Goal: Check status: Check status

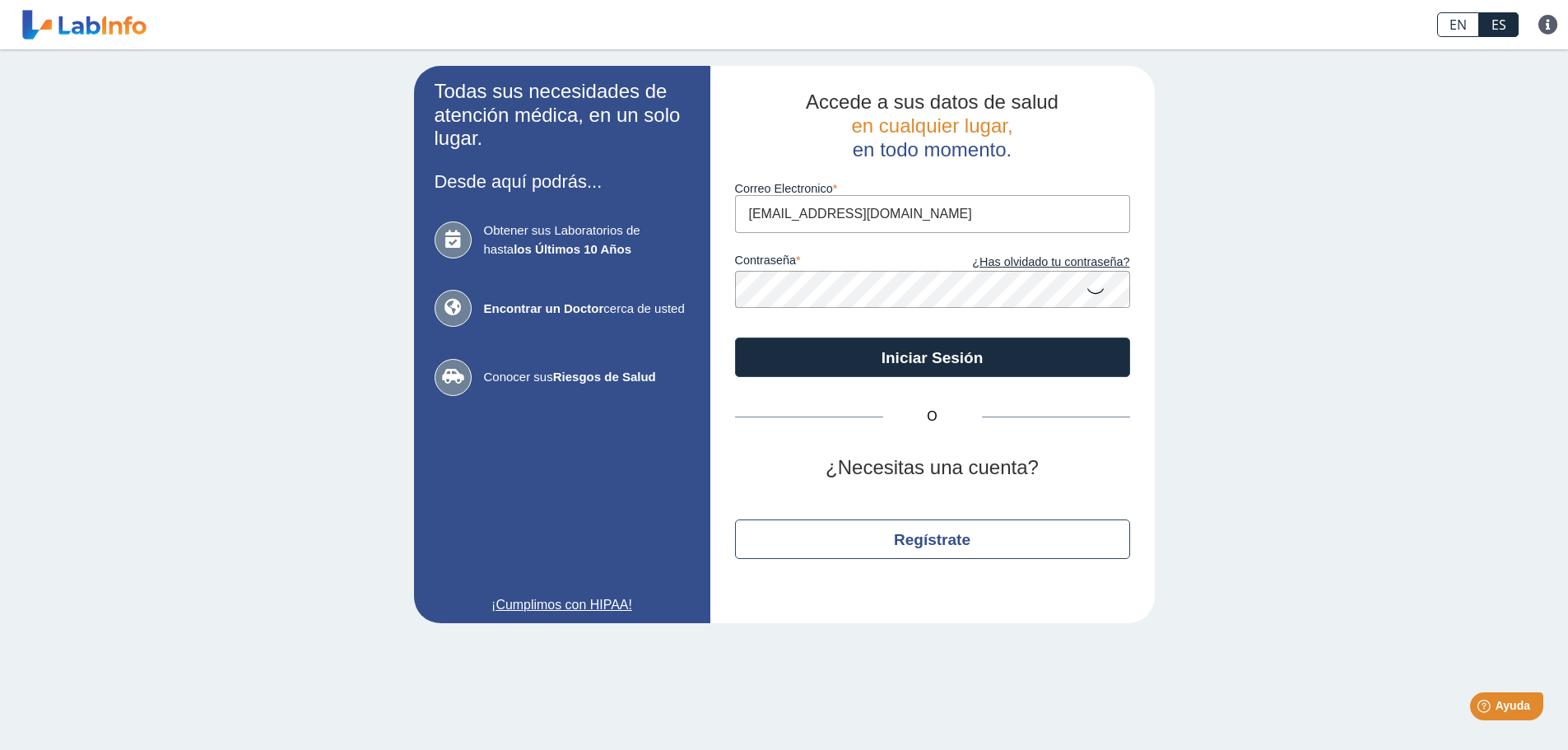
click at [934, 211] on input "[EMAIL_ADDRESS][DOMAIN_NAME]" at bounding box center [933, 213] width 395 height 37
type input "b"
type input "[EMAIL_ADDRESS][DOMAIN_NAME]"
click at [1101, 290] on icon at bounding box center [1095, 291] width 20 height 32
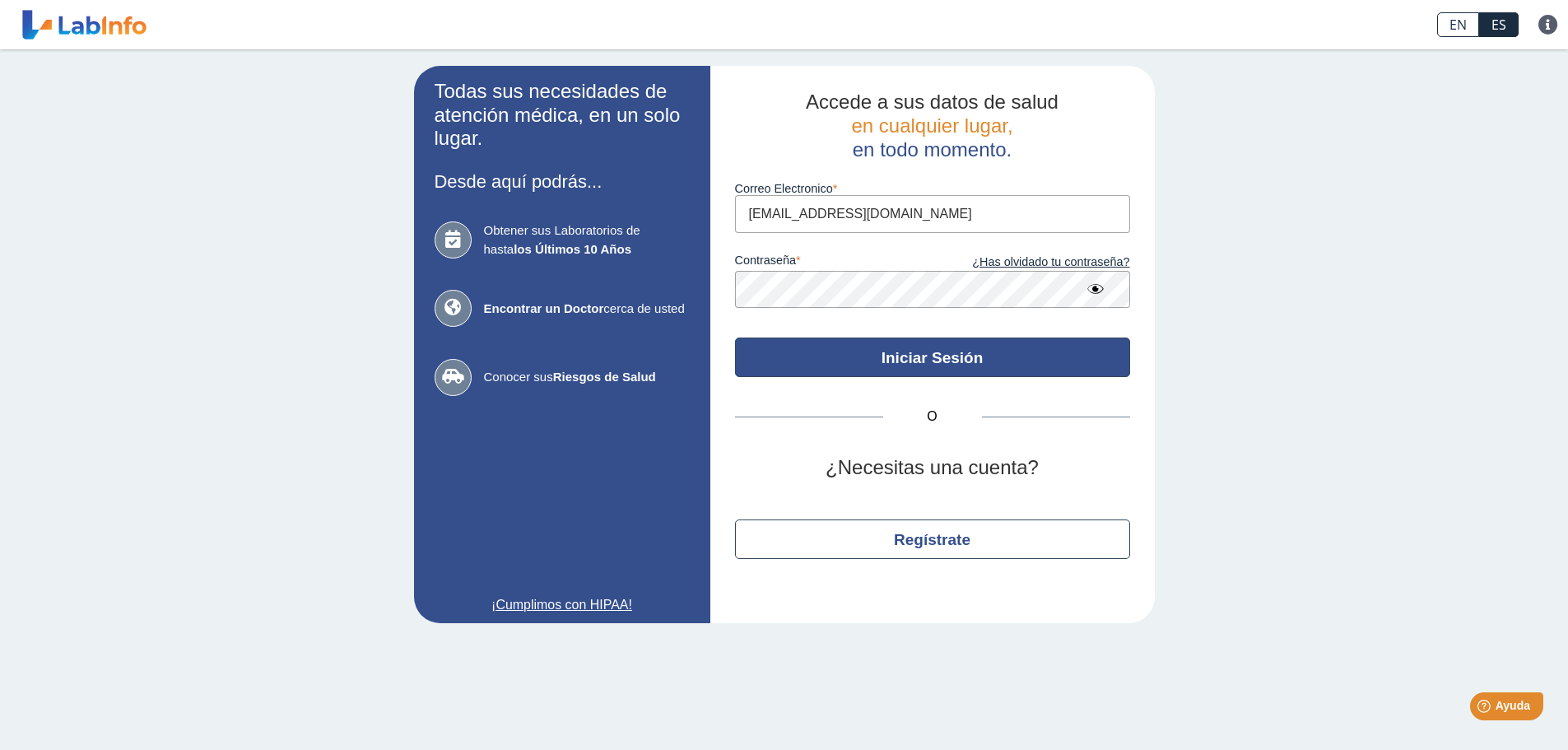
click at [881, 360] on button "Iniciar Sesión" at bounding box center [933, 357] width 395 height 39
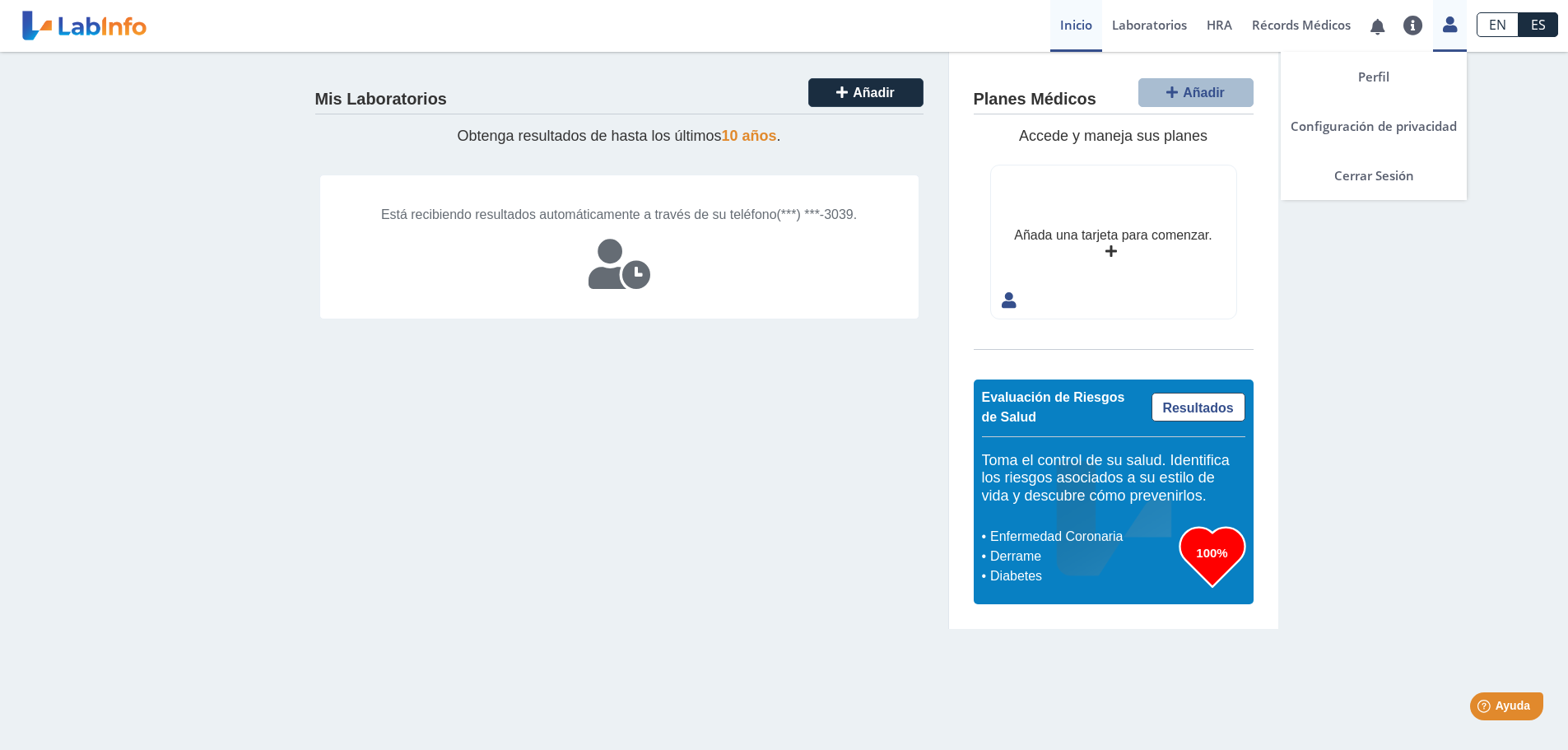
click at [1456, 31] on icon at bounding box center [1450, 24] width 14 height 12
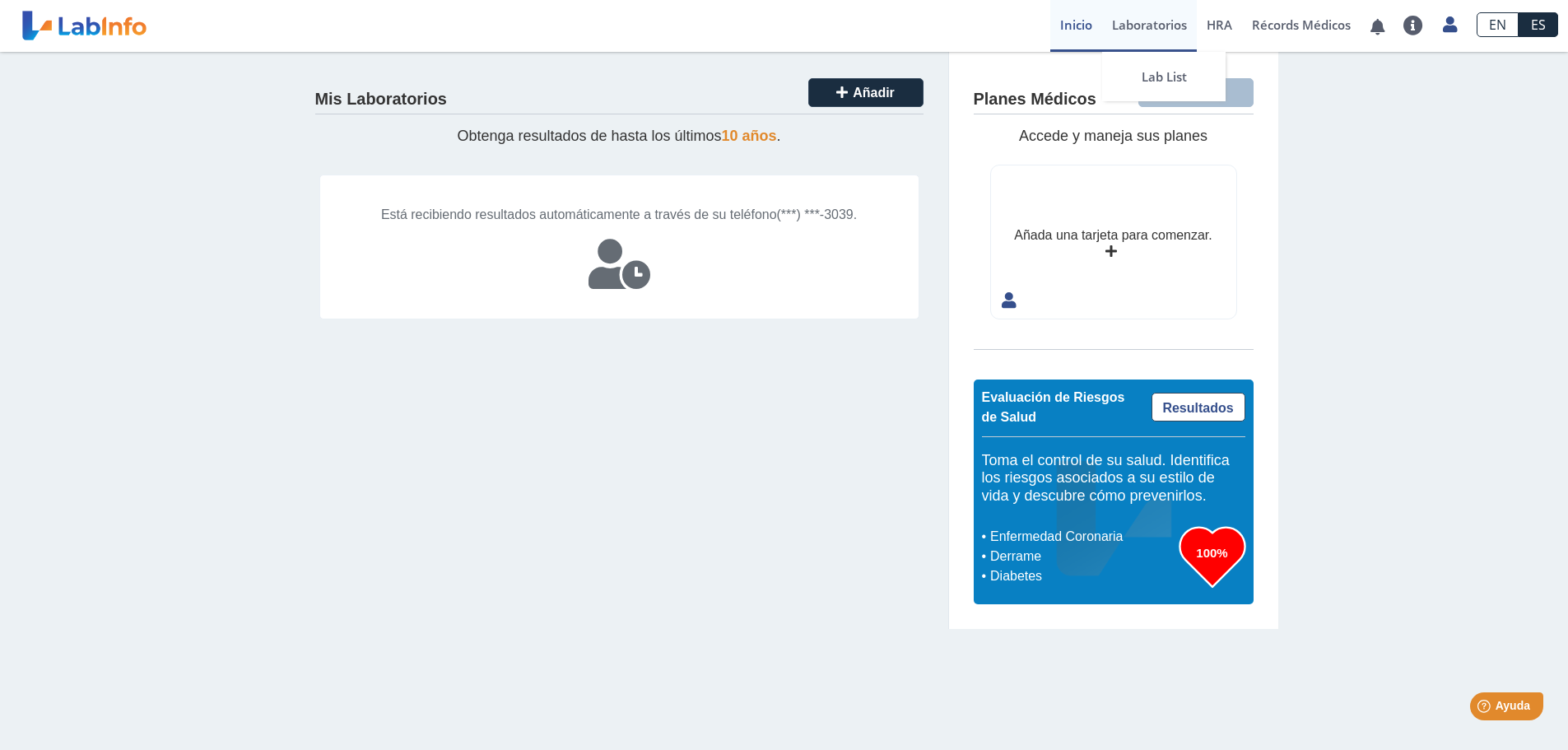
click at [1143, 29] on link "Laboratorios" at bounding box center [1149, 26] width 95 height 52
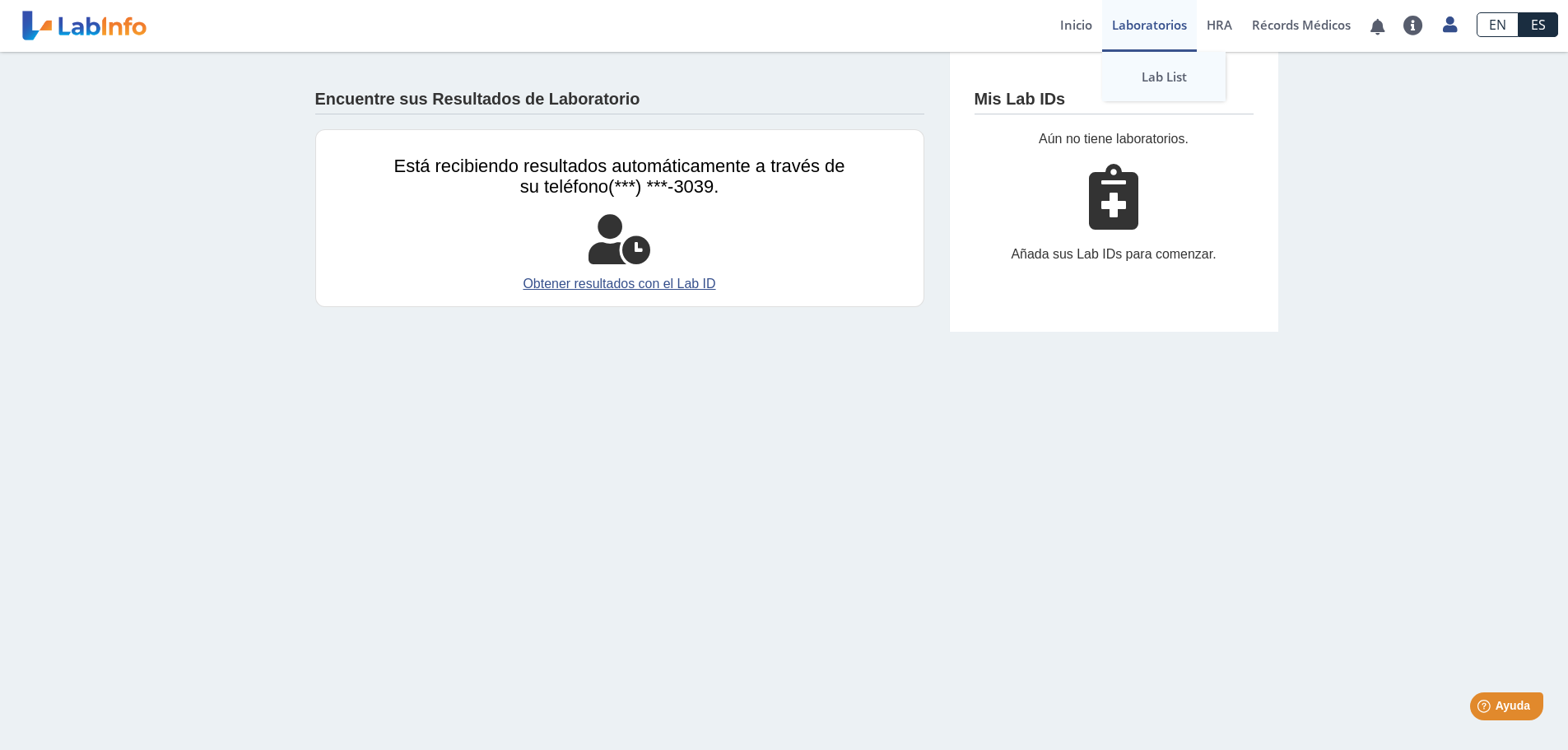
click at [1149, 72] on link "Lab List" at bounding box center [1164, 77] width 123 height 50
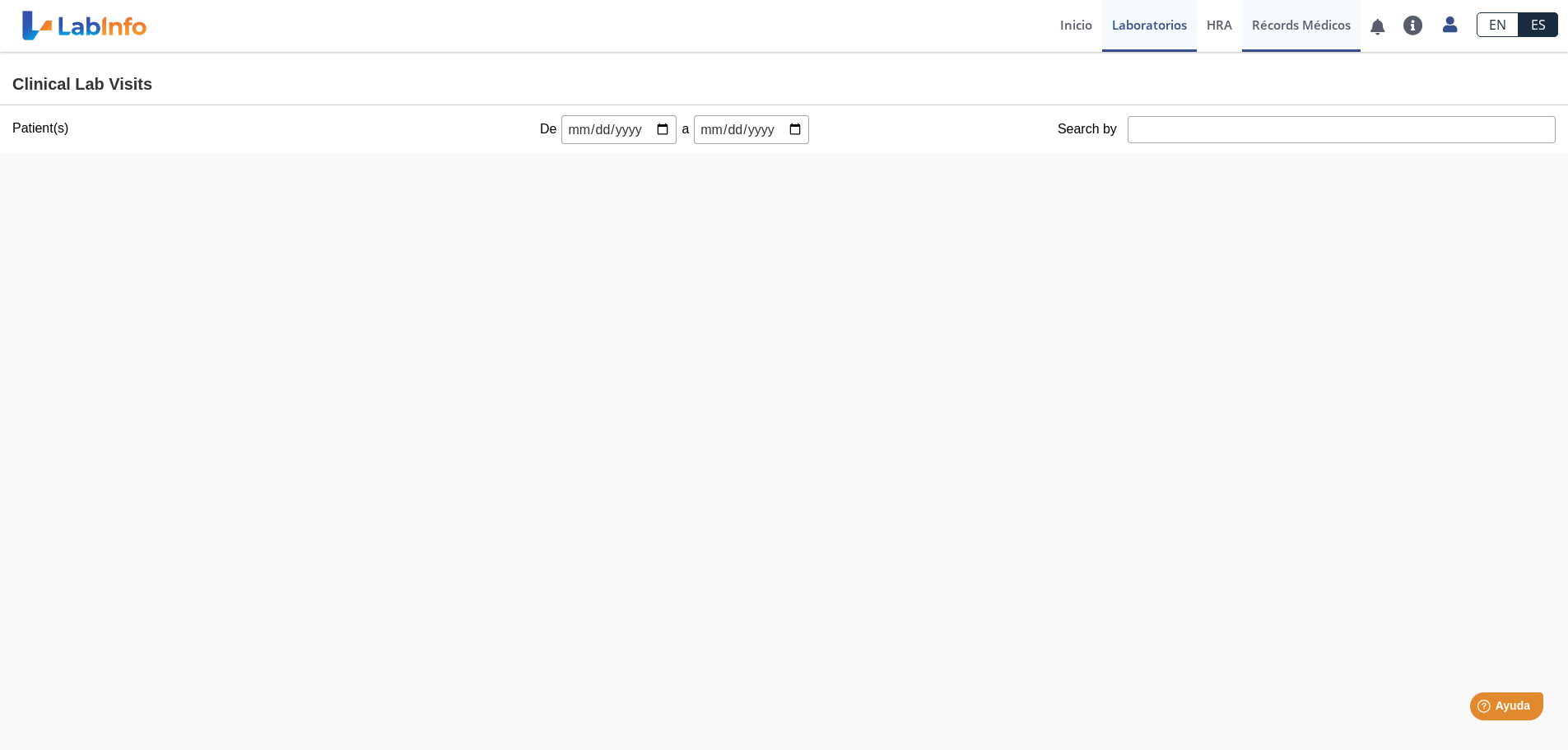
click at [1280, 20] on link "Récords Médicos" at bounding box center [1301, 26] width 119 height 52
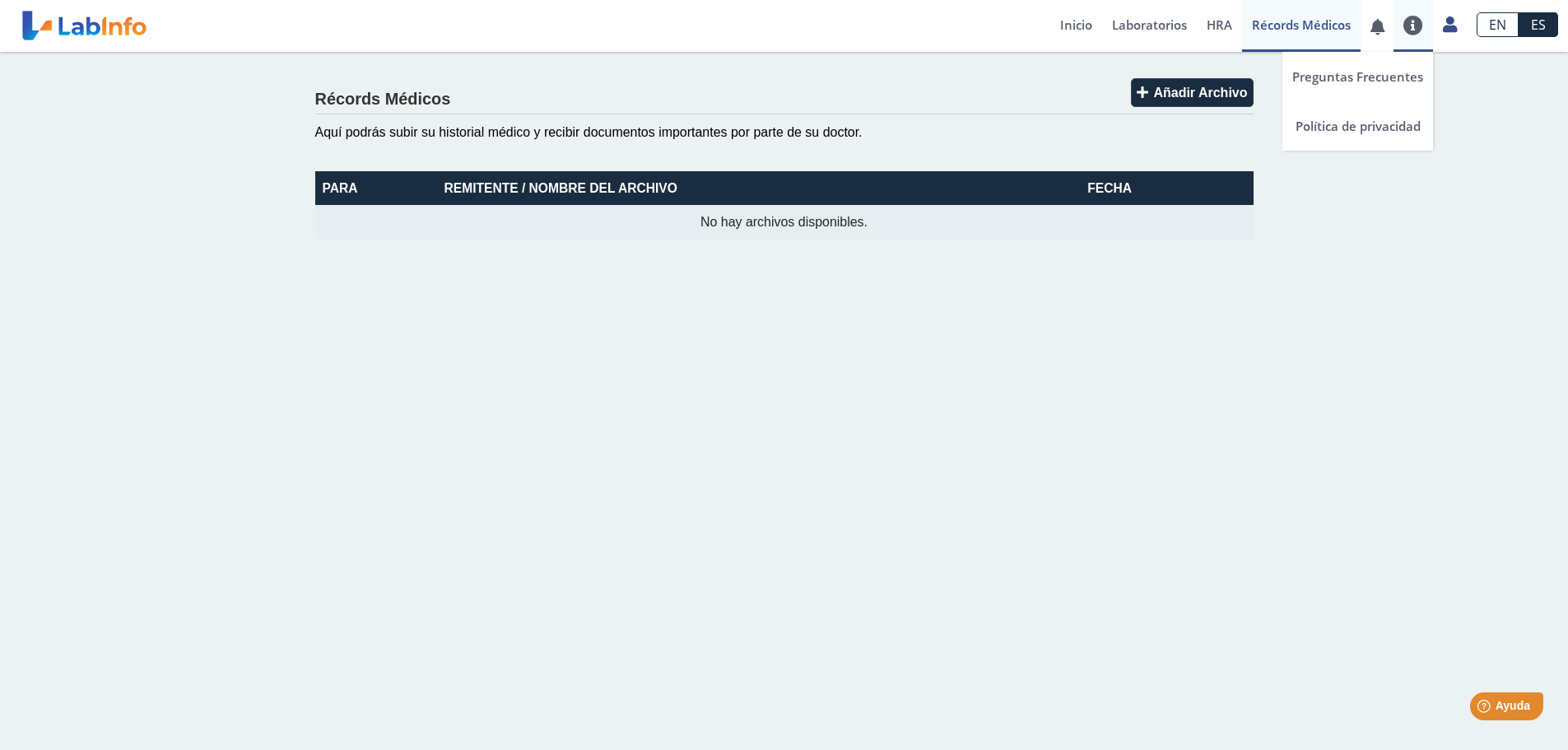
click at [1404, 26] on link at bounding box center [1413, 25] width 39 height 20
click at [1449, 27] on icon at bounding box center [1450, 24] width 14 height 12
click at [1388, 72] on link "Perfil" at bounding box center [1374, 77] width 186 height 50
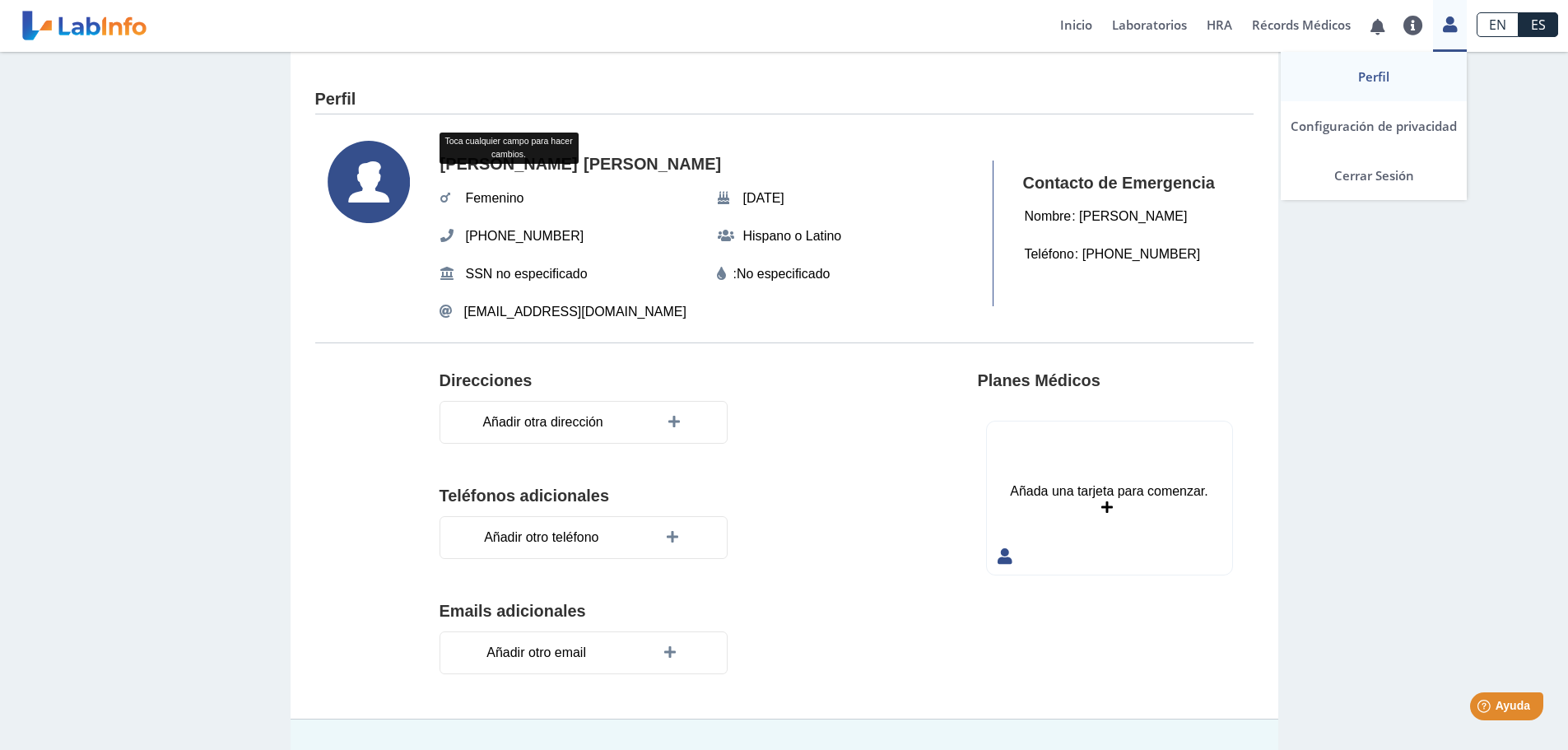
click at [1447, 28] on icon at bounding box center [1450, 24] width 14 height 12
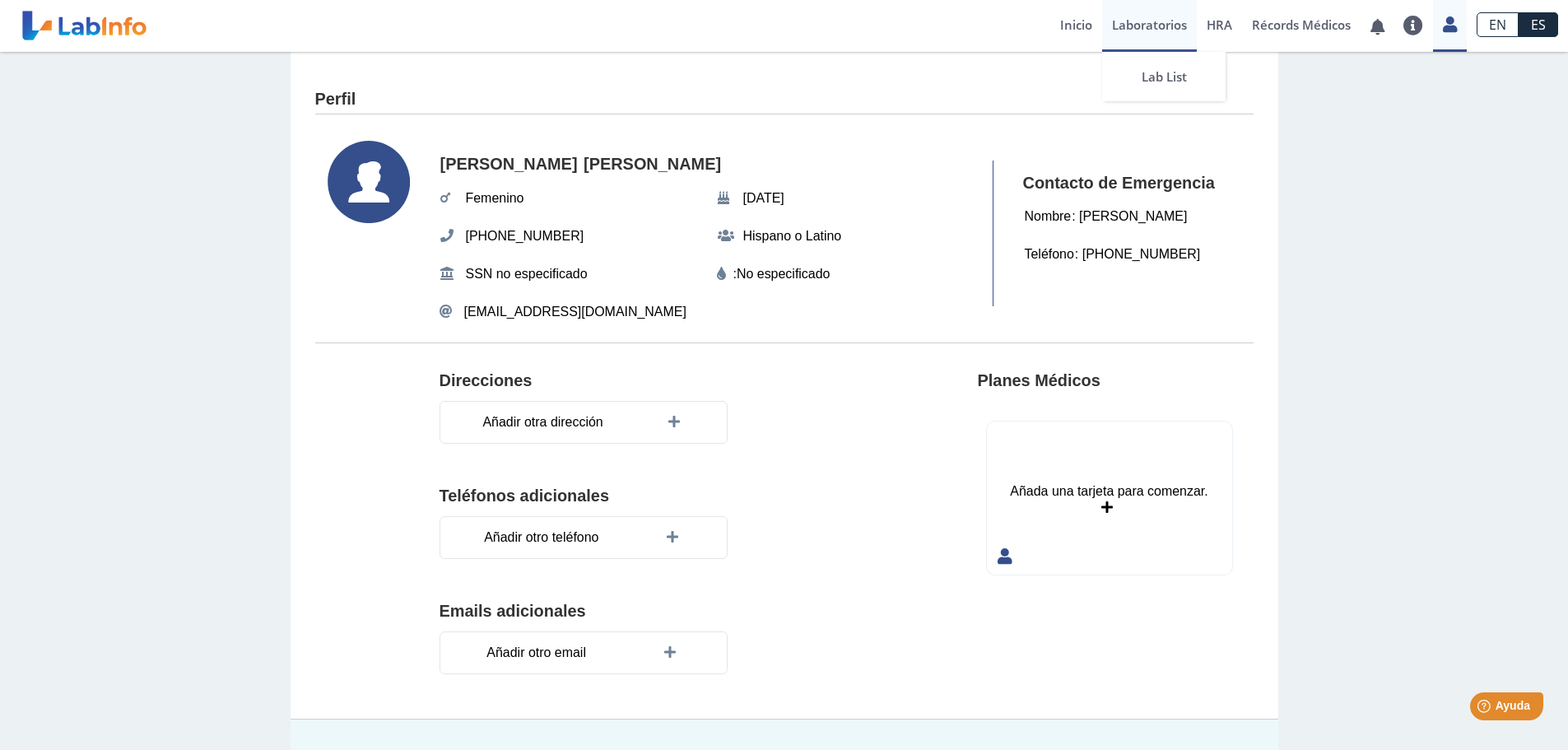
click at [1147, 25] on link "Laboratorios" at bounding box center [1149, 26] width 95 height 52
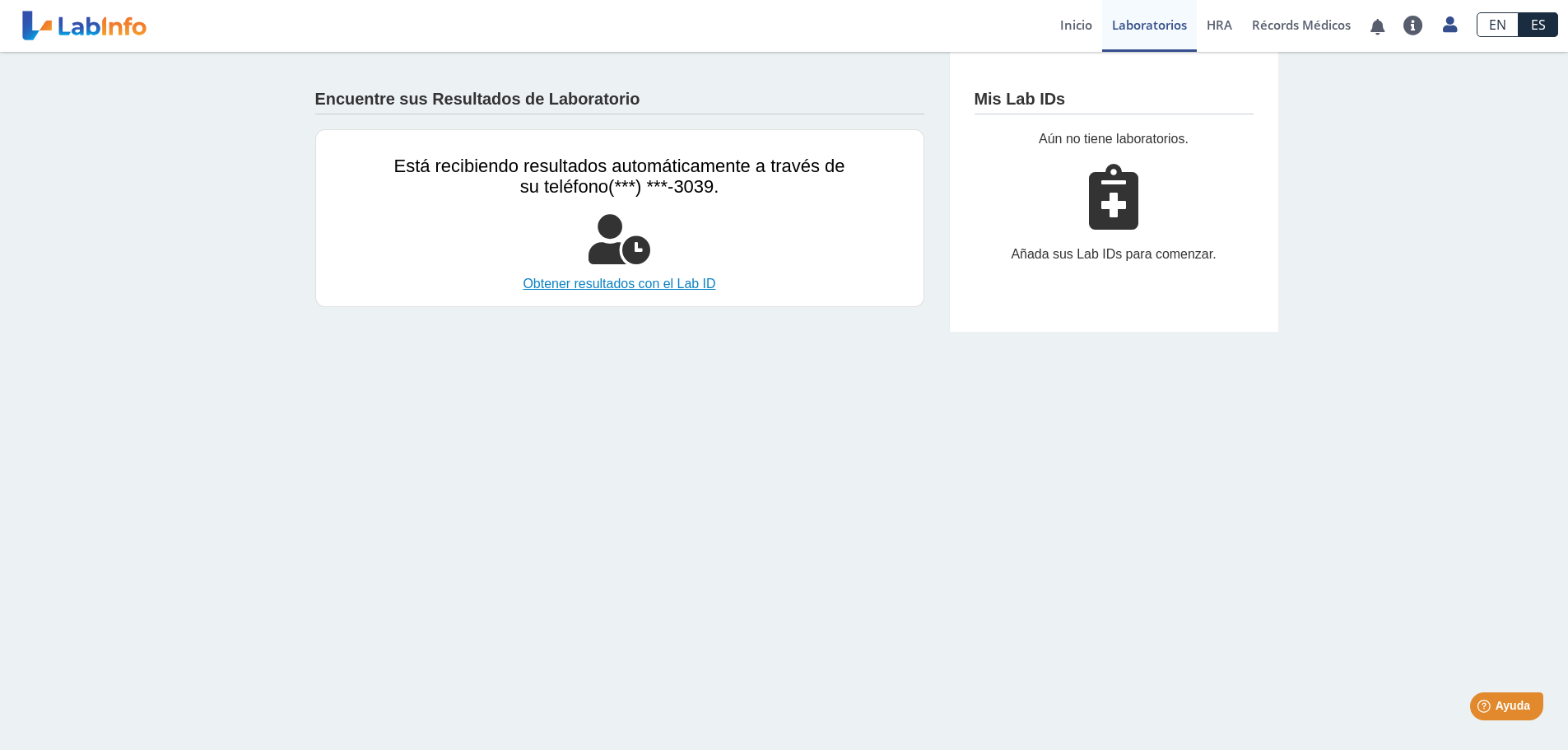
click at [672, 283] on link "Obtener resultados con el Lab ID" at bounding box center [620, 284] width 451 height 20
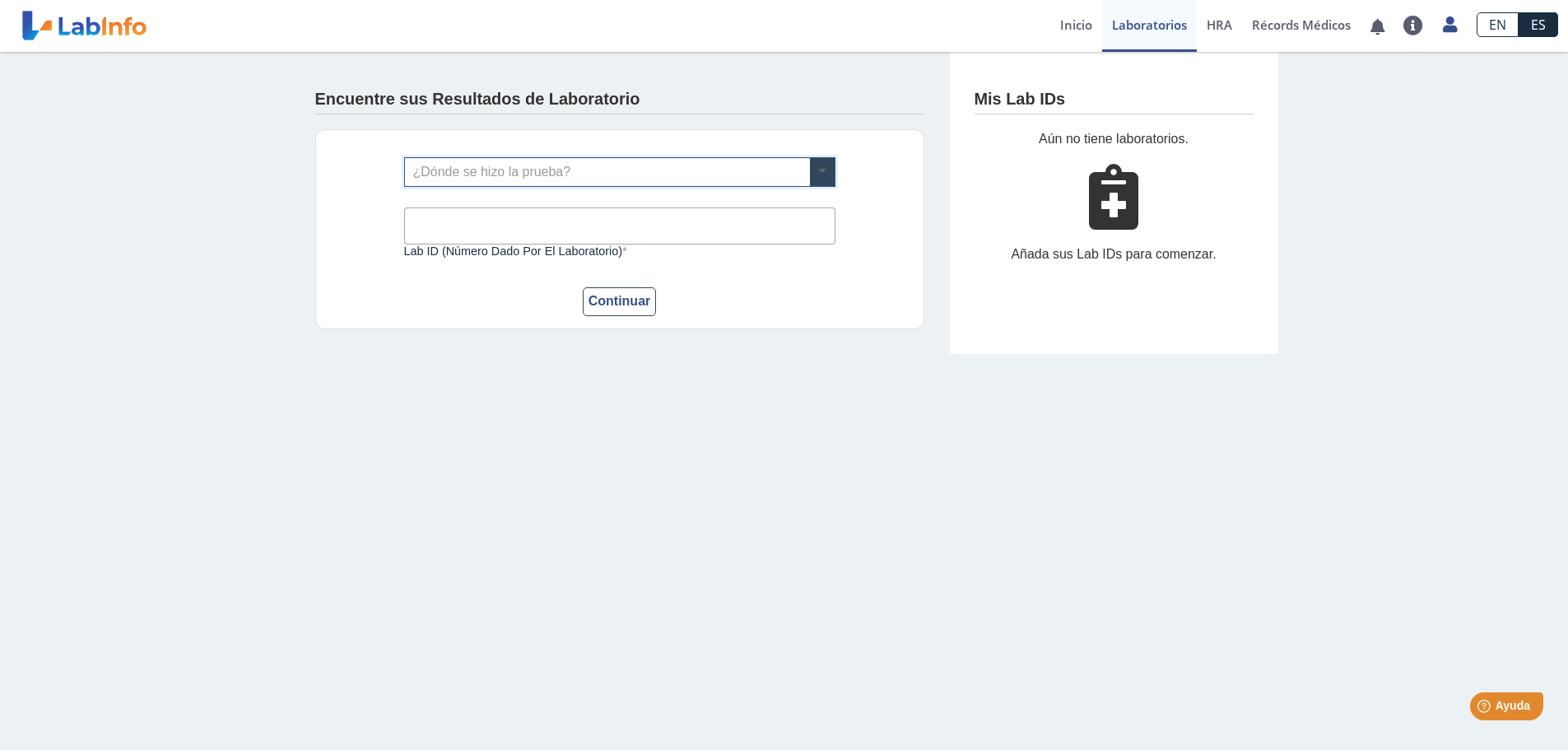
click at [821, 167] on span at bounding box center [822, 172] width 25 height 28
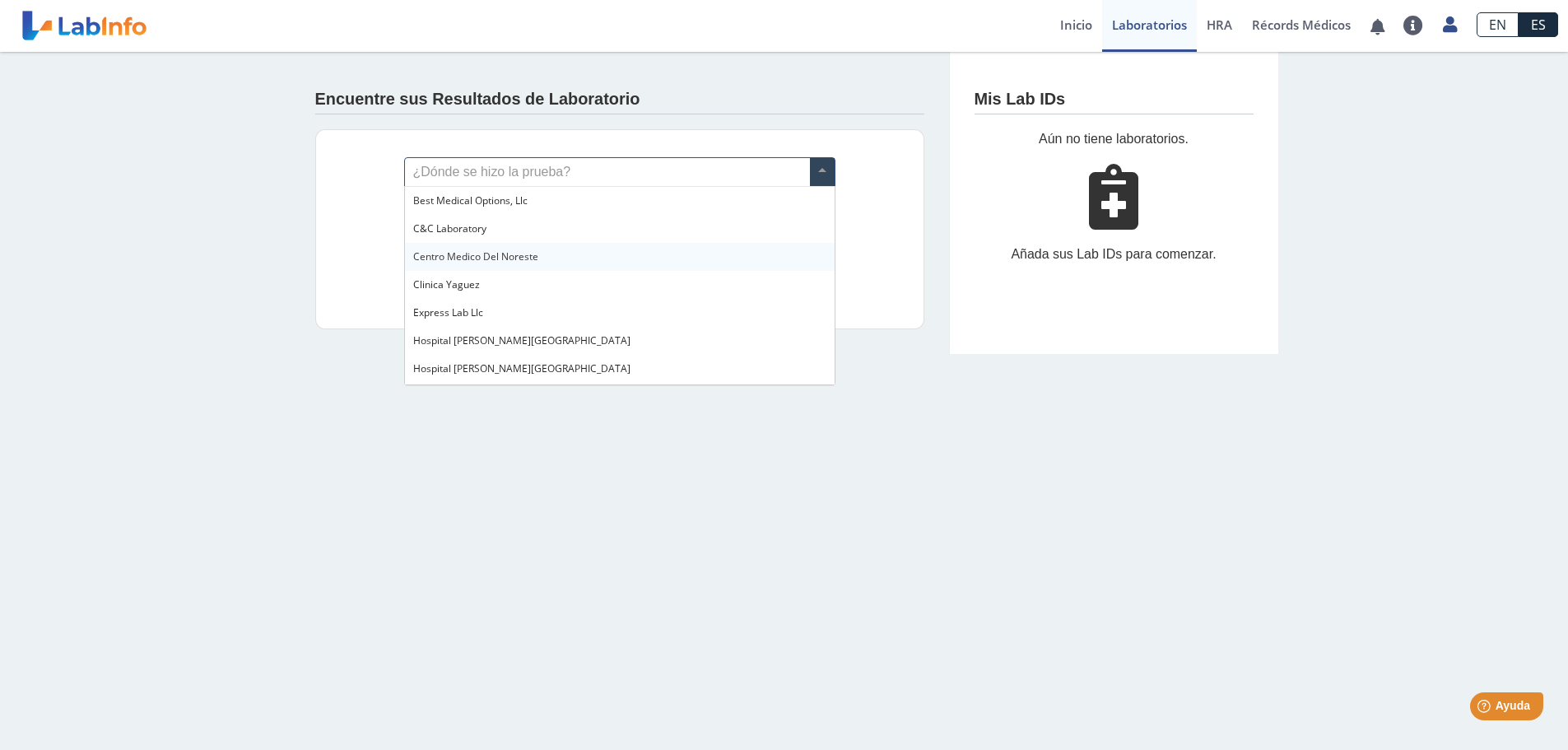
scroll to position [82, 0]
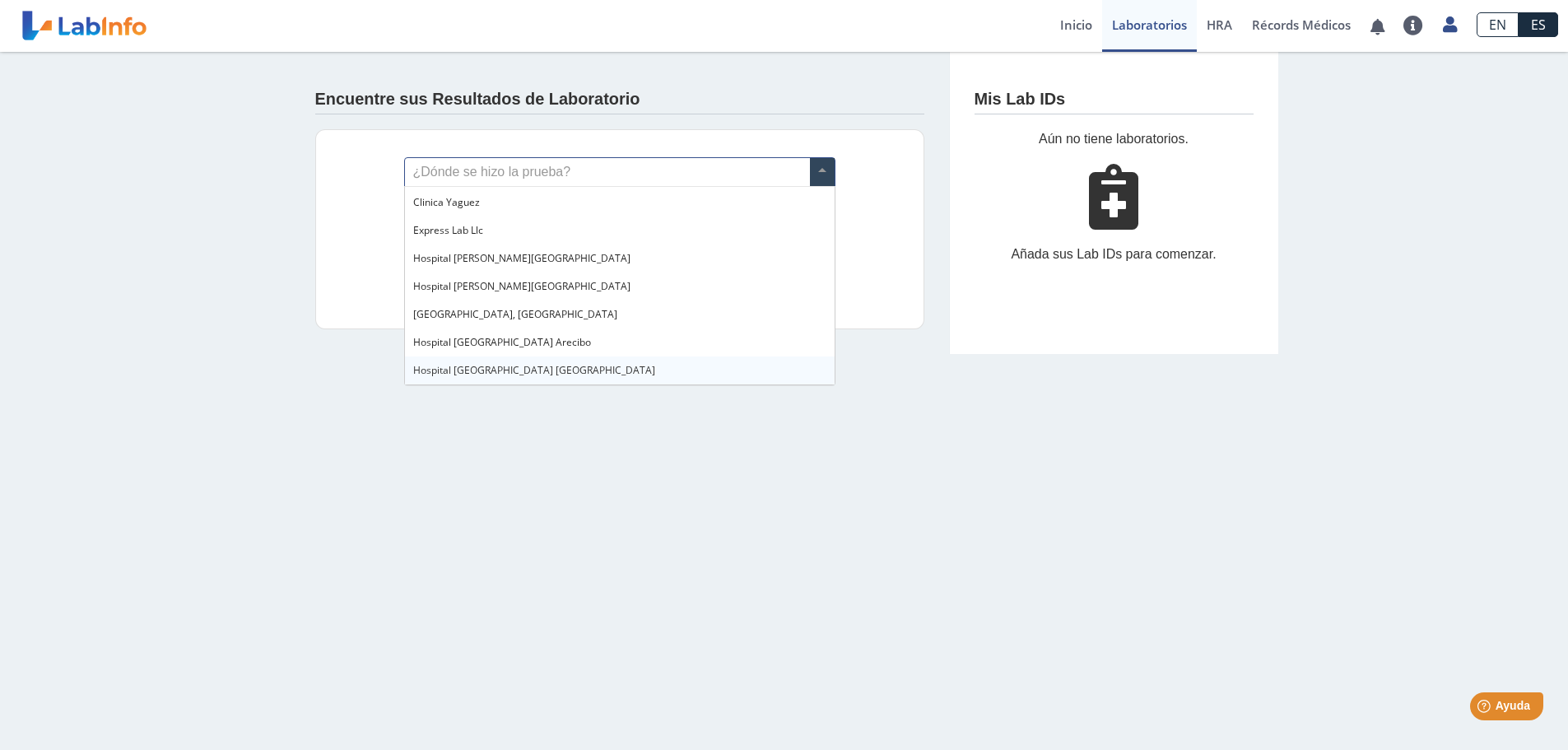
click at [528, 366] on div "Hospital [GEOGRAPHIC_DATA] [GEOGRAPHIC_DATA]" at bounding box center [620, 370] width 430 height 28
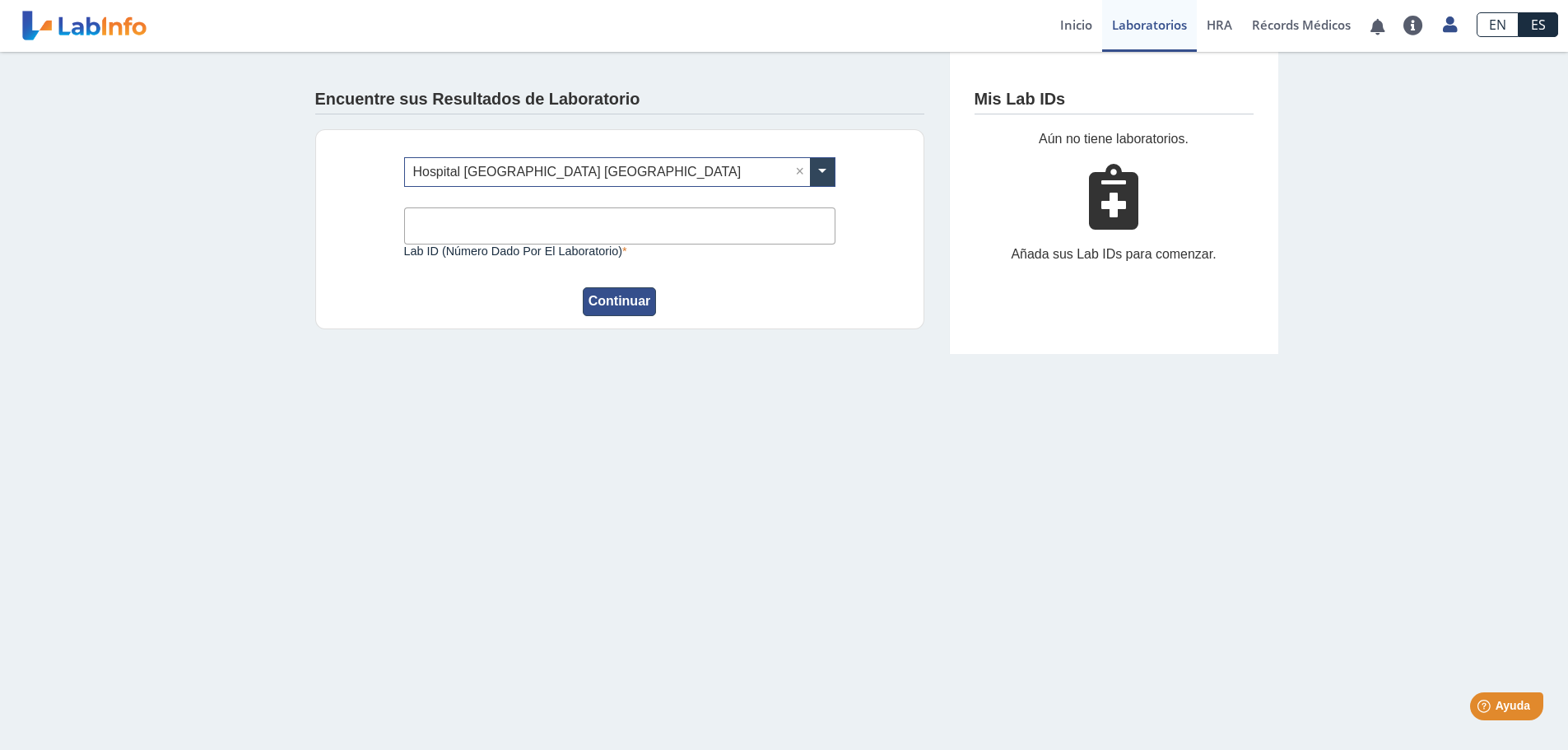
click at [628, 307] on button "Continuar" at bounding box center [620, 302] width 74 height 29
click at [511, 230] on input "Lab ID (número dado por el laboratorio)" at bounding box center [620, 226] width 432 height 37
click at [528, 226] on input "Lab ID (número dado por el laboratorio)" at bounding box center [620, 226] width 432 height 37
click at [864, 220] on div "¿Dónde se hizo la prueba? × Hospital [PERSON_NAME] Yauco × Lab ID (número dado …" at bounding box center [620, 229] width 610 height 200
click at [1126, 192] on icon at bounding box center [1114, 197] width 50 height 66
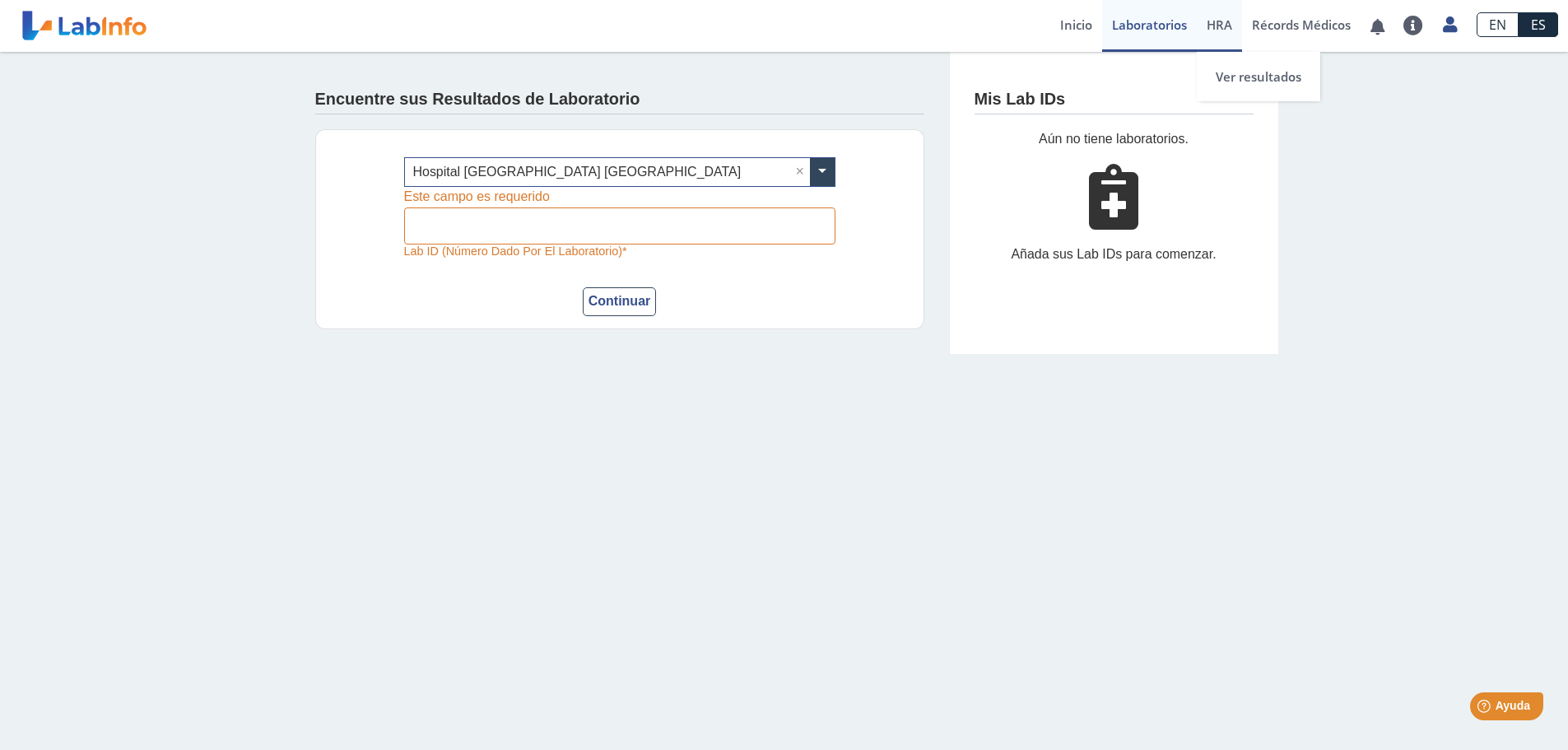
click at [1221, 25] on span "HRA" at bounding box center [1220, 24] width 26 height 16
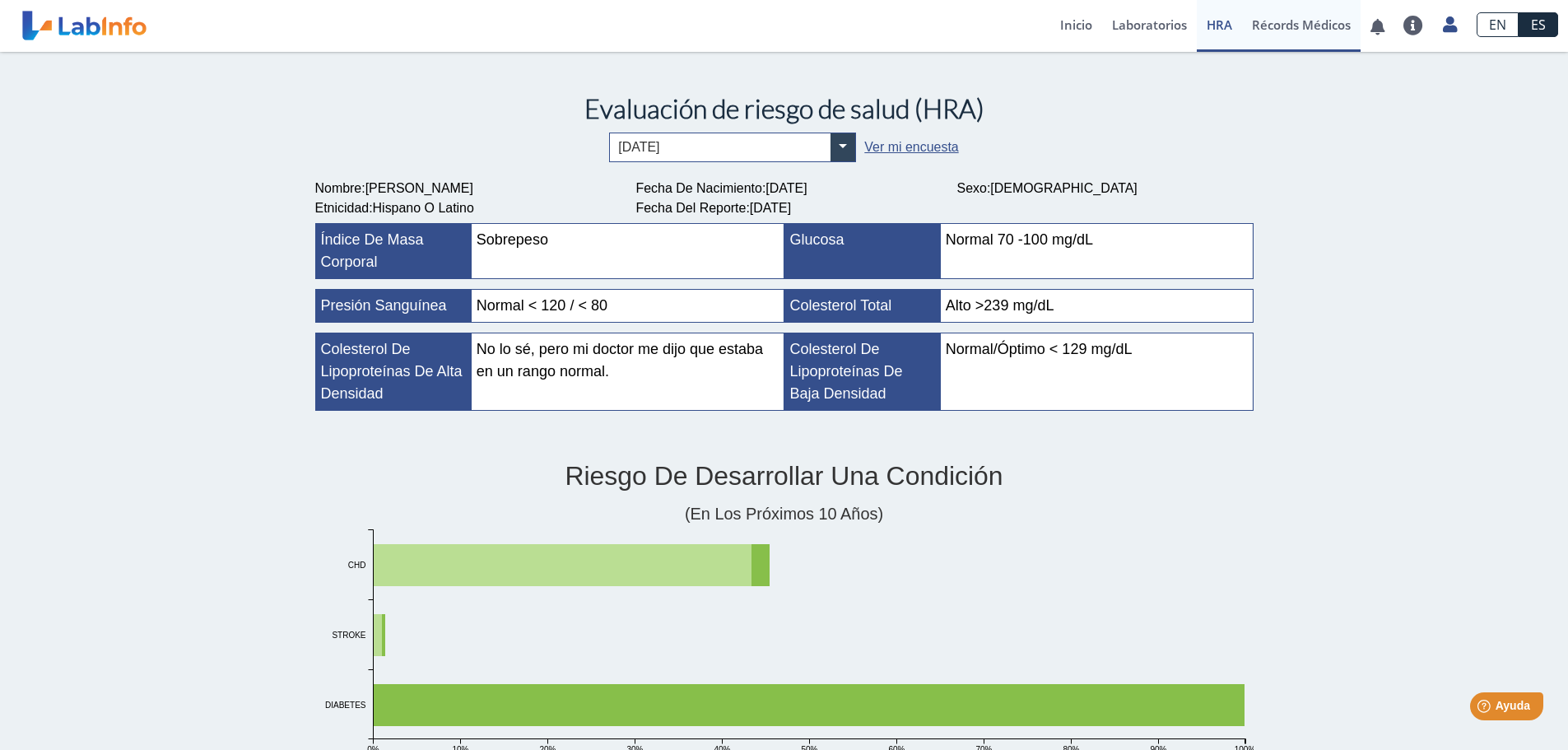
click at [1272, 32] on link "Récords Médicos" at bounding box center [1301, 26] width 119 height 52
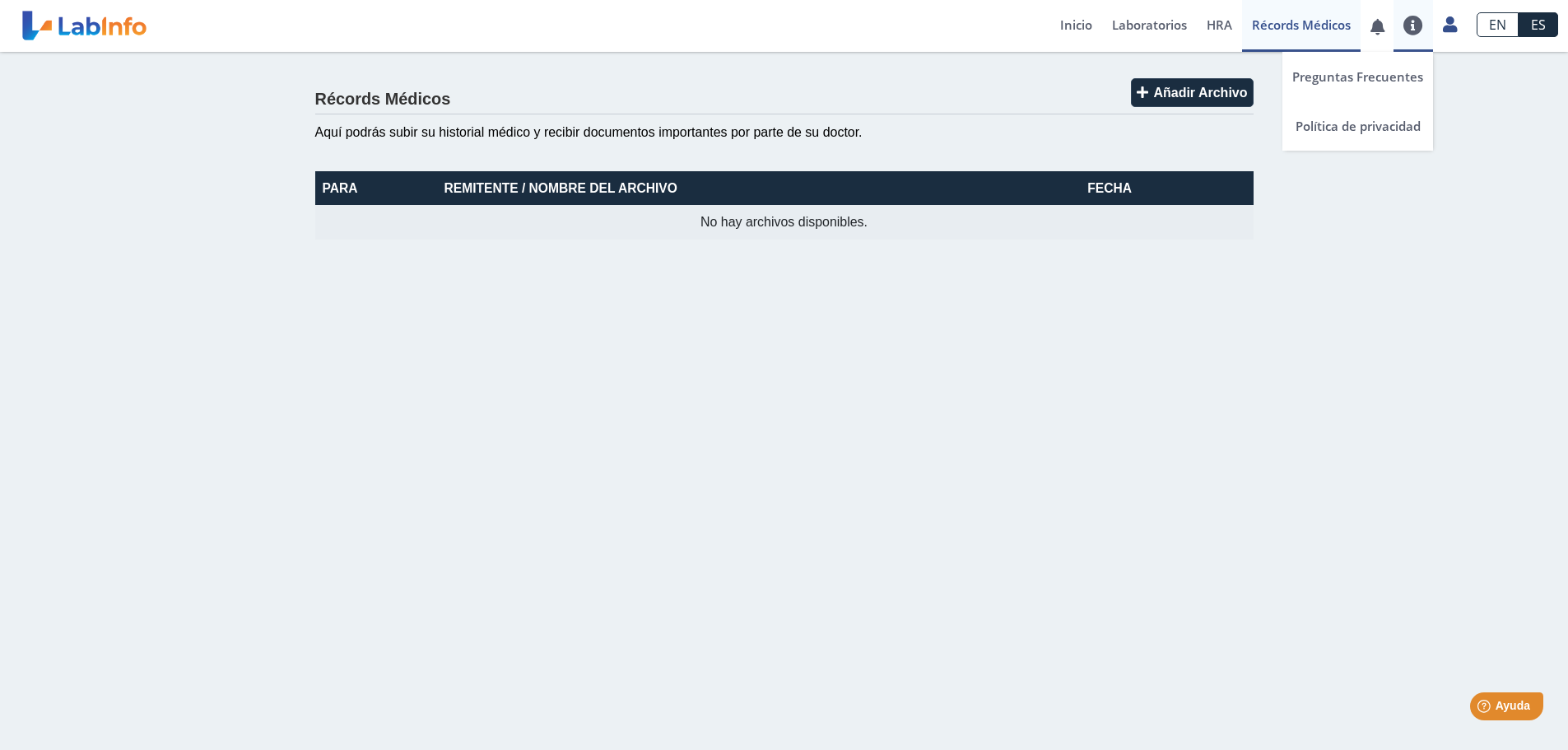
click at [1409, 23] on link at bounding box center [1413, 25] width 39 height 20
click at [1434, 28] on link at bounding box center [1449, 21] width 33 height 21
click at [1380, 29] on link at bounding box center [1377, 27] width 33 height 12
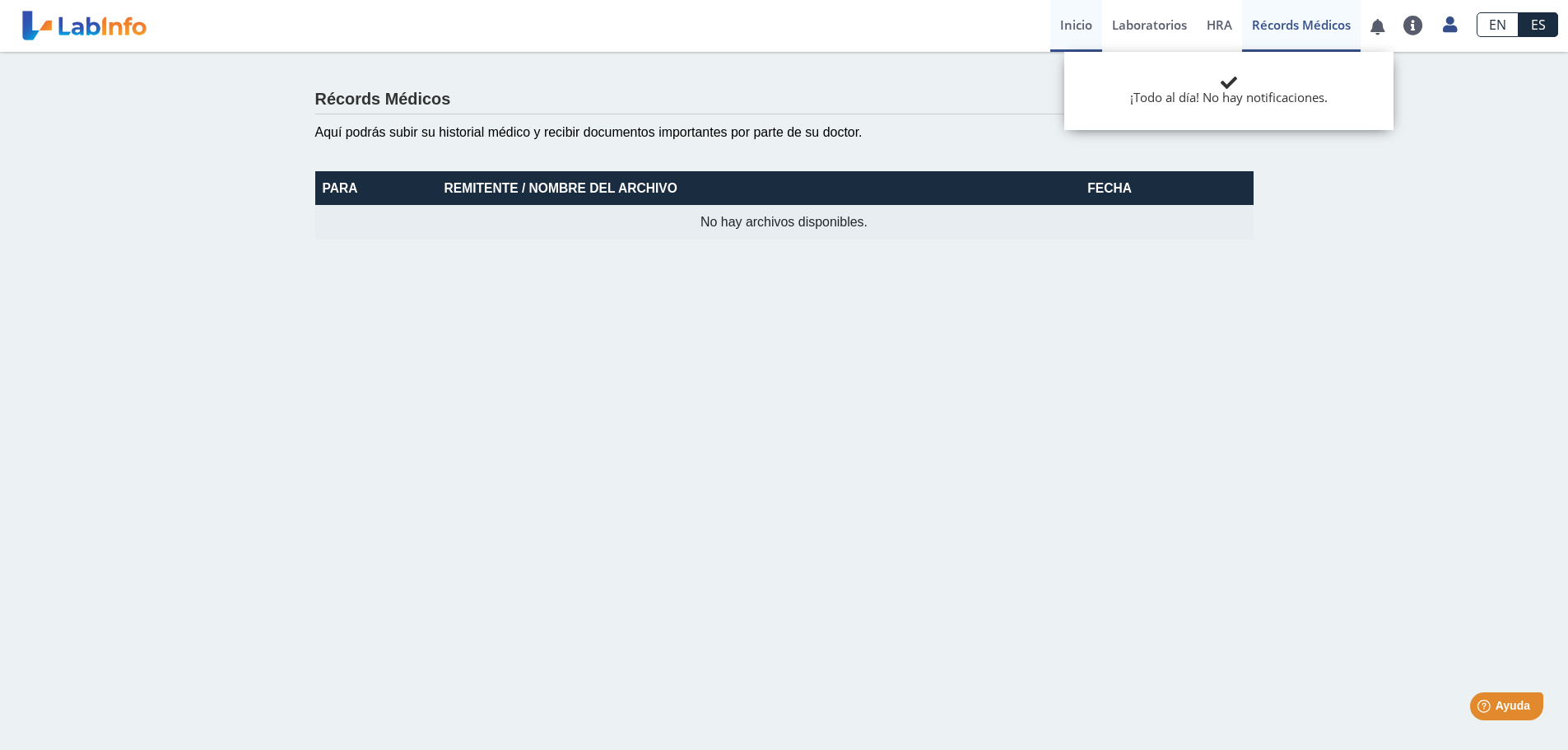
click at [1080, 27] on link "Inicio" at bounding box center [1076, 26] width 52 height 52
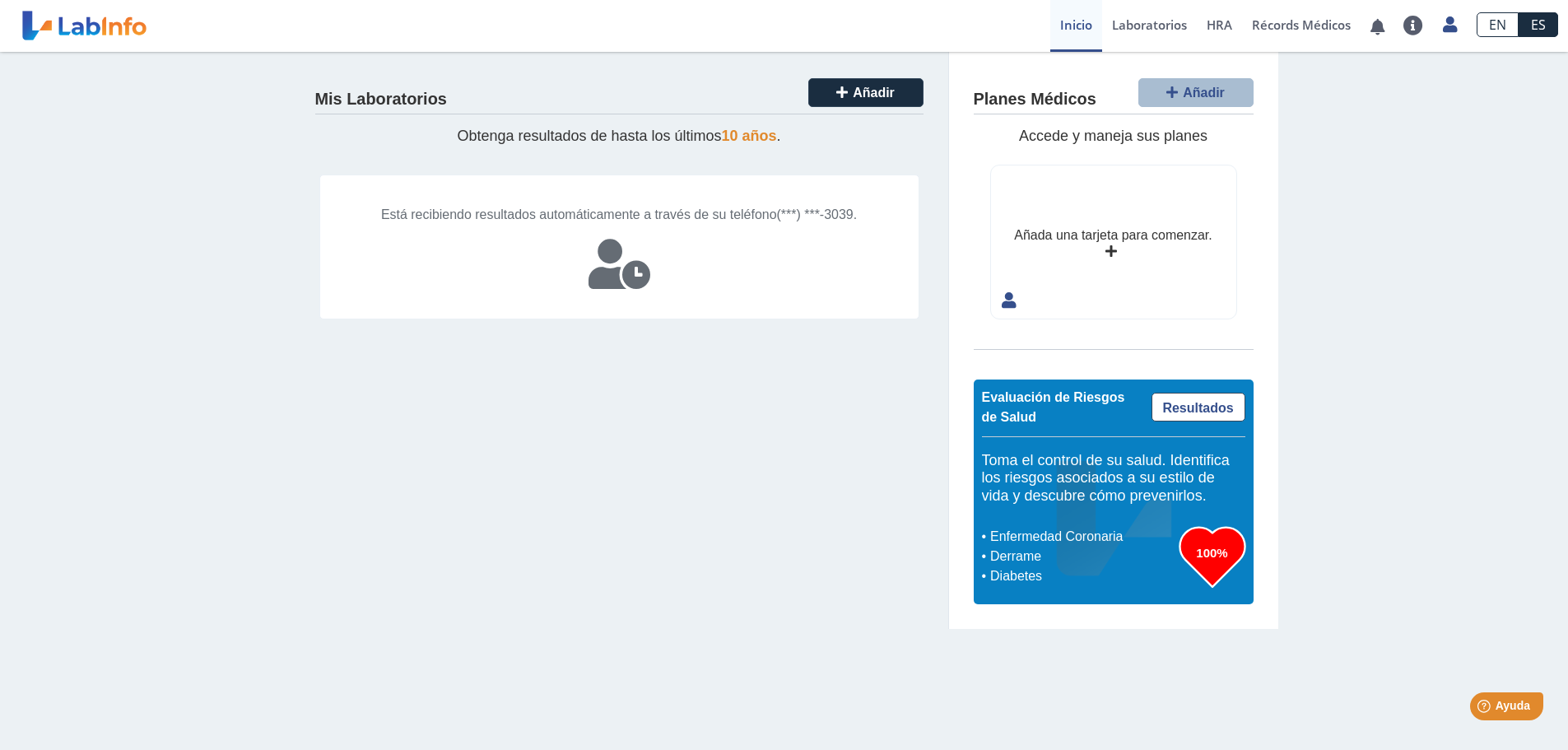
click at [622, 241] on icon at bounding box center [619, 264] width 62 height 50
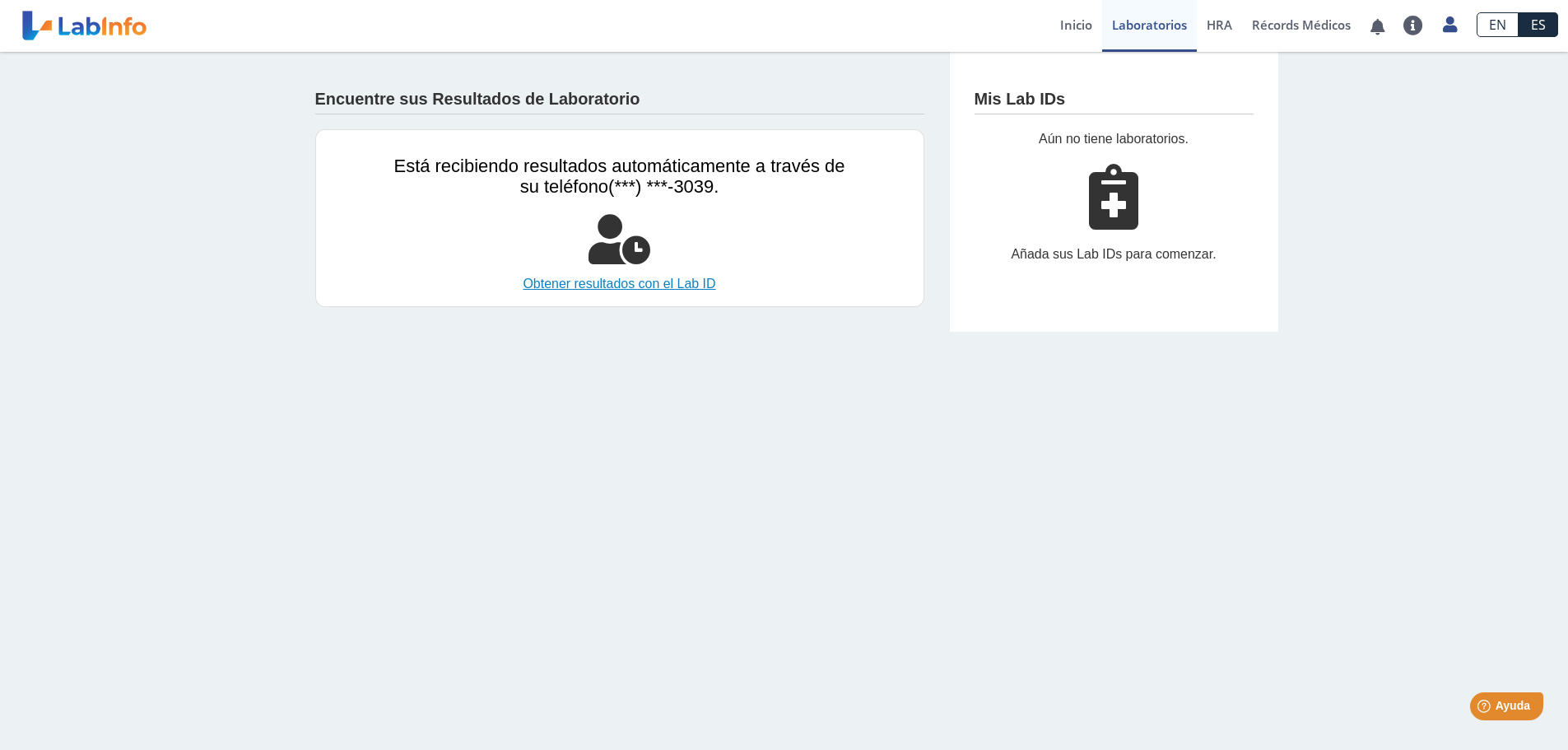
click at [656, 282] on link "Obtener resultados con el Lab ID" at bounding box center [620, 284] width 451 height 20
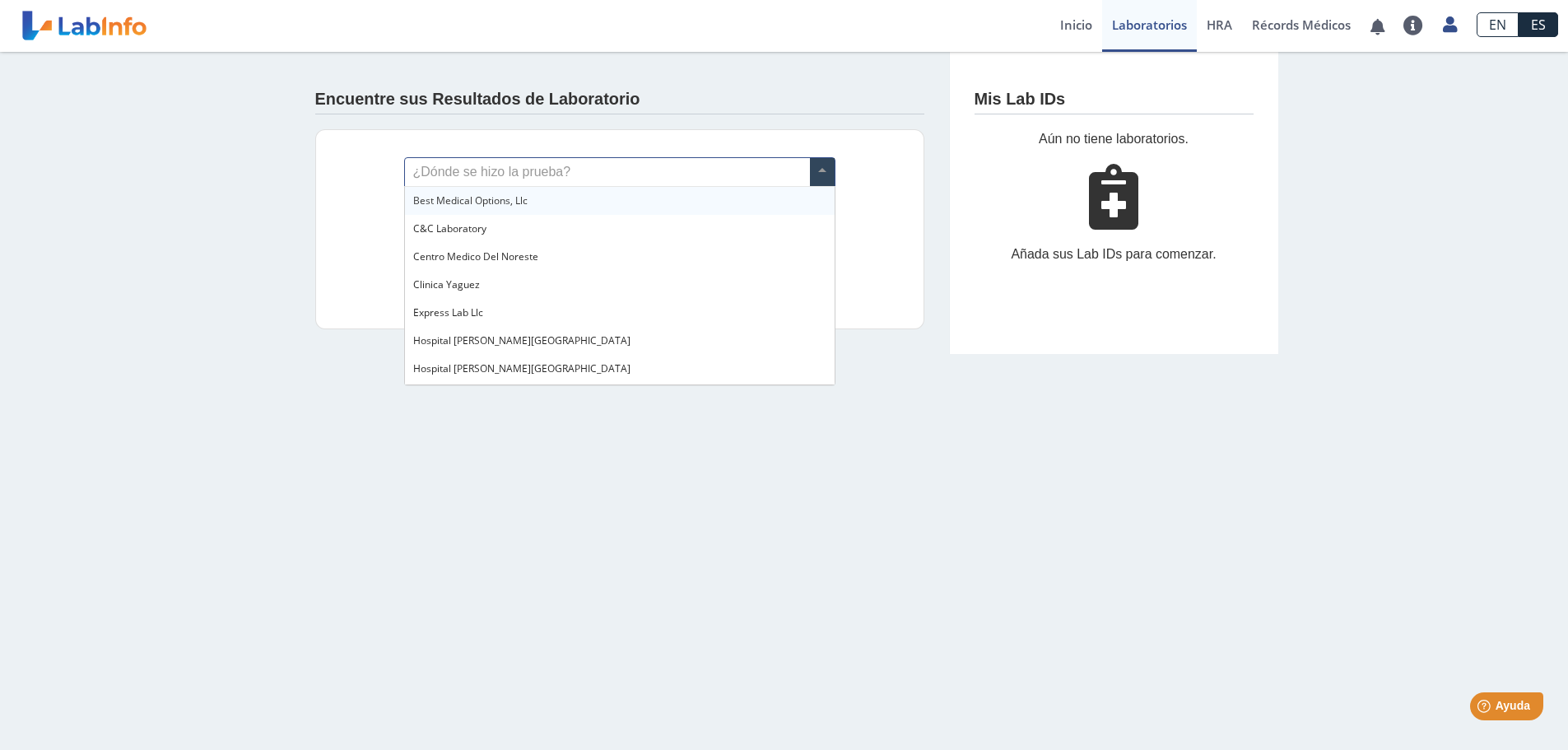
click at [803, 169] on input "text" at bounding box center [620, 172] width 430 height 28
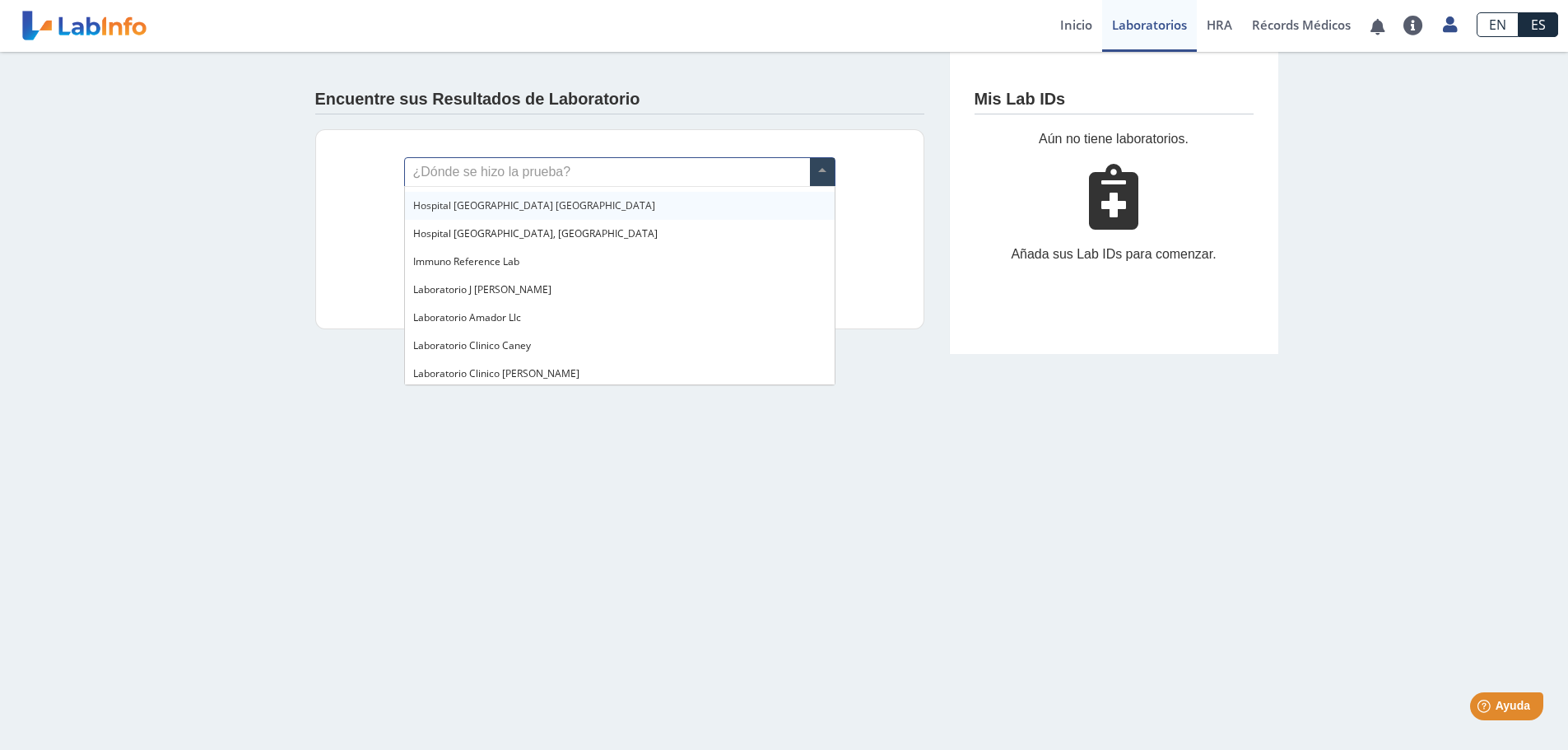
click at [511, 206] on div "Hospital [GEOGRAPHIC_DATA] [GEOGRAPHIC_DATA]" at bounding box center [620, 205] width 430 height 28
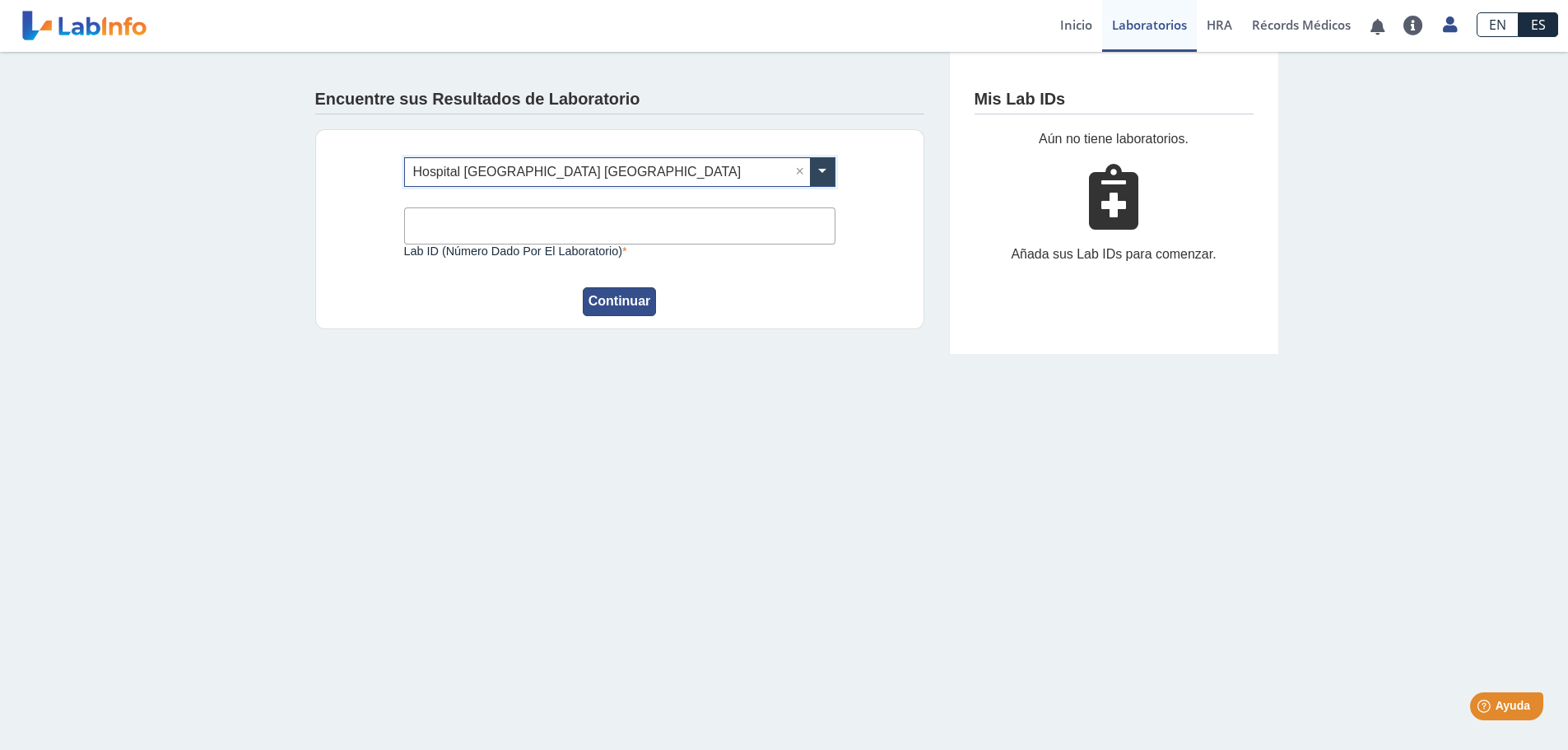
click at [622, 304] on button "Continuar" at bounding box center [620, 302] width 74 height 29
click at [522, 212] on input "Lab ID (número dado por el laboratorio)" at bounding box center [620, 226] width 432 height 37
click at [523, 220] on input "Lab ID (número dado por el laboratorio)" at bounding box center [620, 226] width 432 height 37
click at [881, 211] on div "¿Dónde se hizo la prueba? × Hospital [PERSON_NAME] Yauco × Lab ID (número dado …" at bounding box center [620, 229] width 610 height 200
click at [651, 94] on div "Encuentre sus Resultados de Laboratorio" at bounding box center [620, 96] width 610 height 38
